Goal: Understand process/instructions

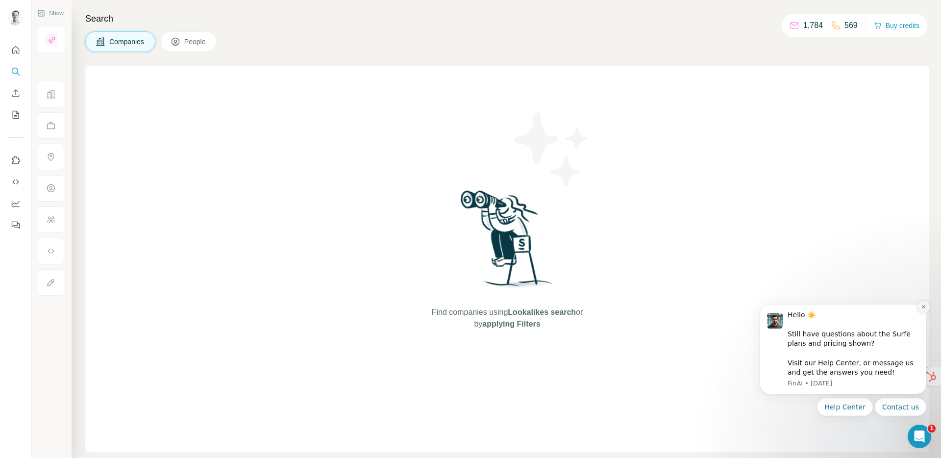
click at [923, 308] on icon "Dismiss notification" at bounding box center [923, 306] width 5 height 5
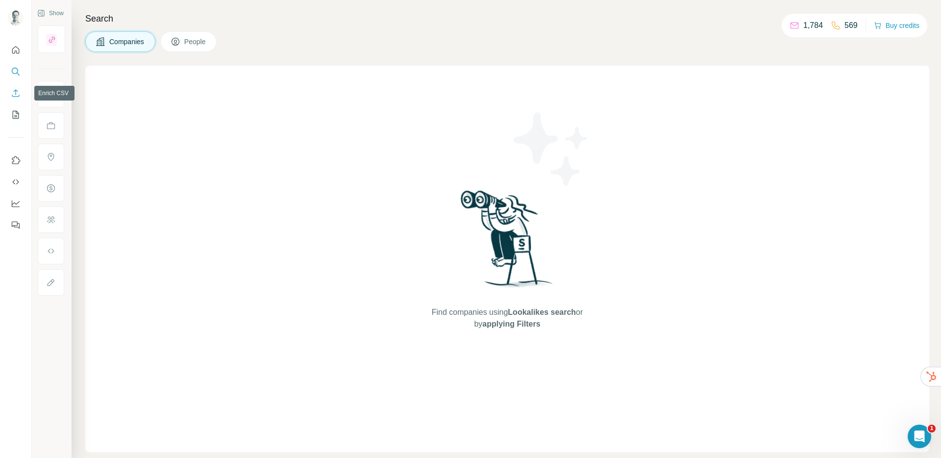
click at [23, 93] on button "Enrich CSV" at bounding box center [16, 93] width 16 height 18
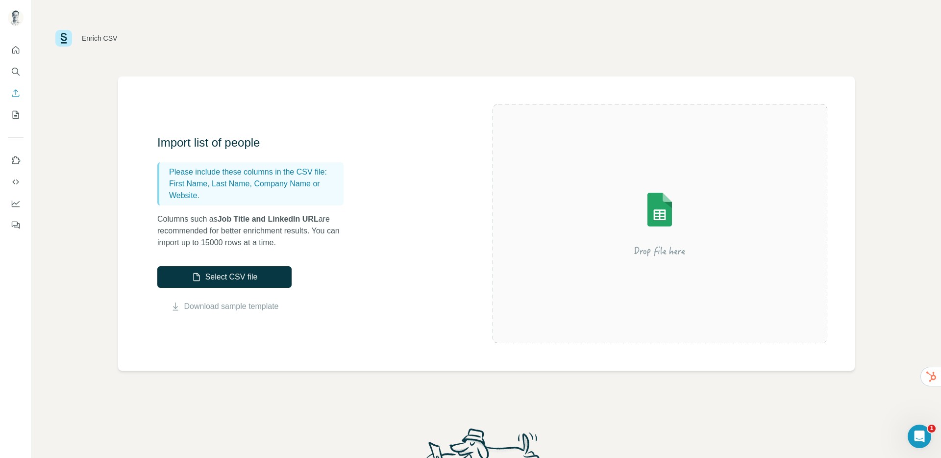
click at [488, 65] on div "Enrich CSV" at bounding box center [486, 38] width 909 height 76
click at [22, 49] on button "Quick start" at bounding box center [16, 50] width 16 height 18
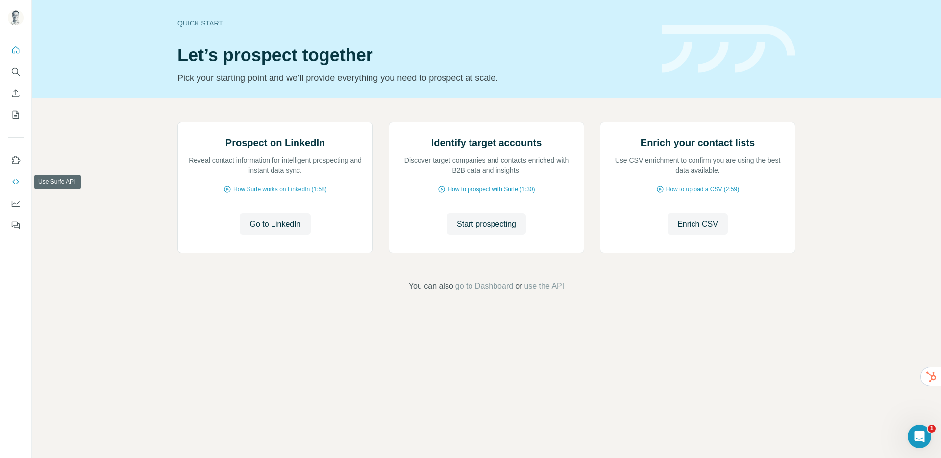
click at [18, 177] on icon "Use Surfe API" at bounding box center [16, 182] width 10 height 10
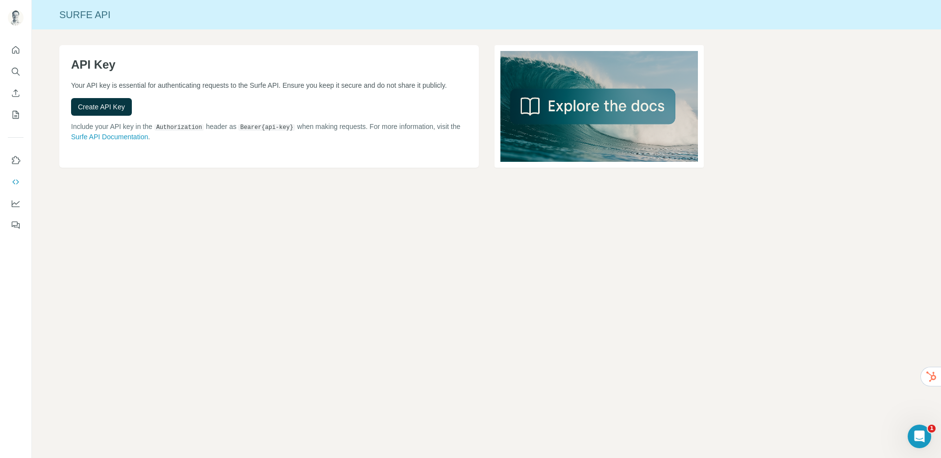
click at [179, 63] on h1 "API Key" at bounding box center [269, 65] width 396 height 16
click at [148, 141] on link "Surfe API Documentation" at bounding box center [109, 137] width 77 height 8
